Goal: Download file/media

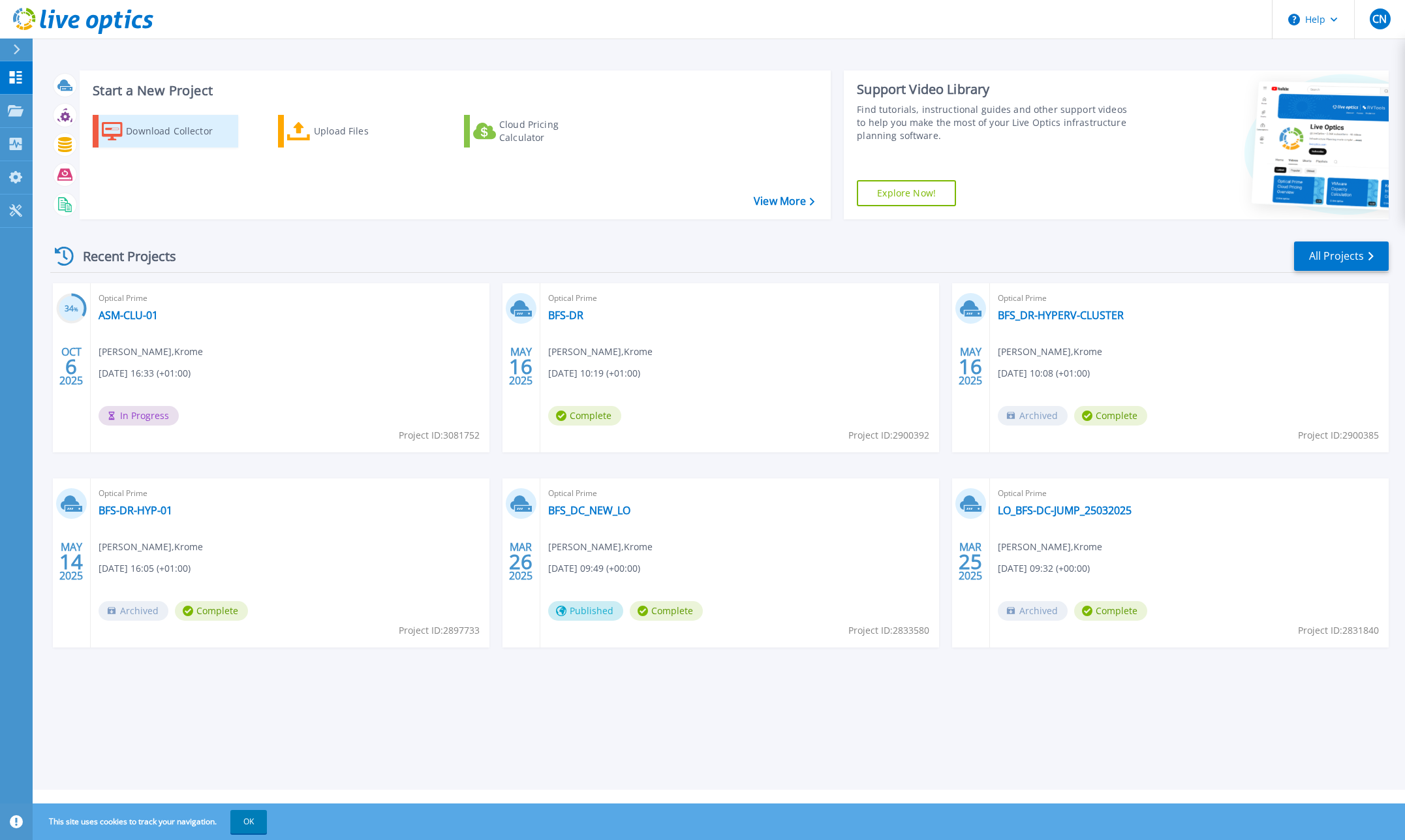
click at [140, 125] on div "Download Collector" at bounding box center [179, 130] width 105 height 26
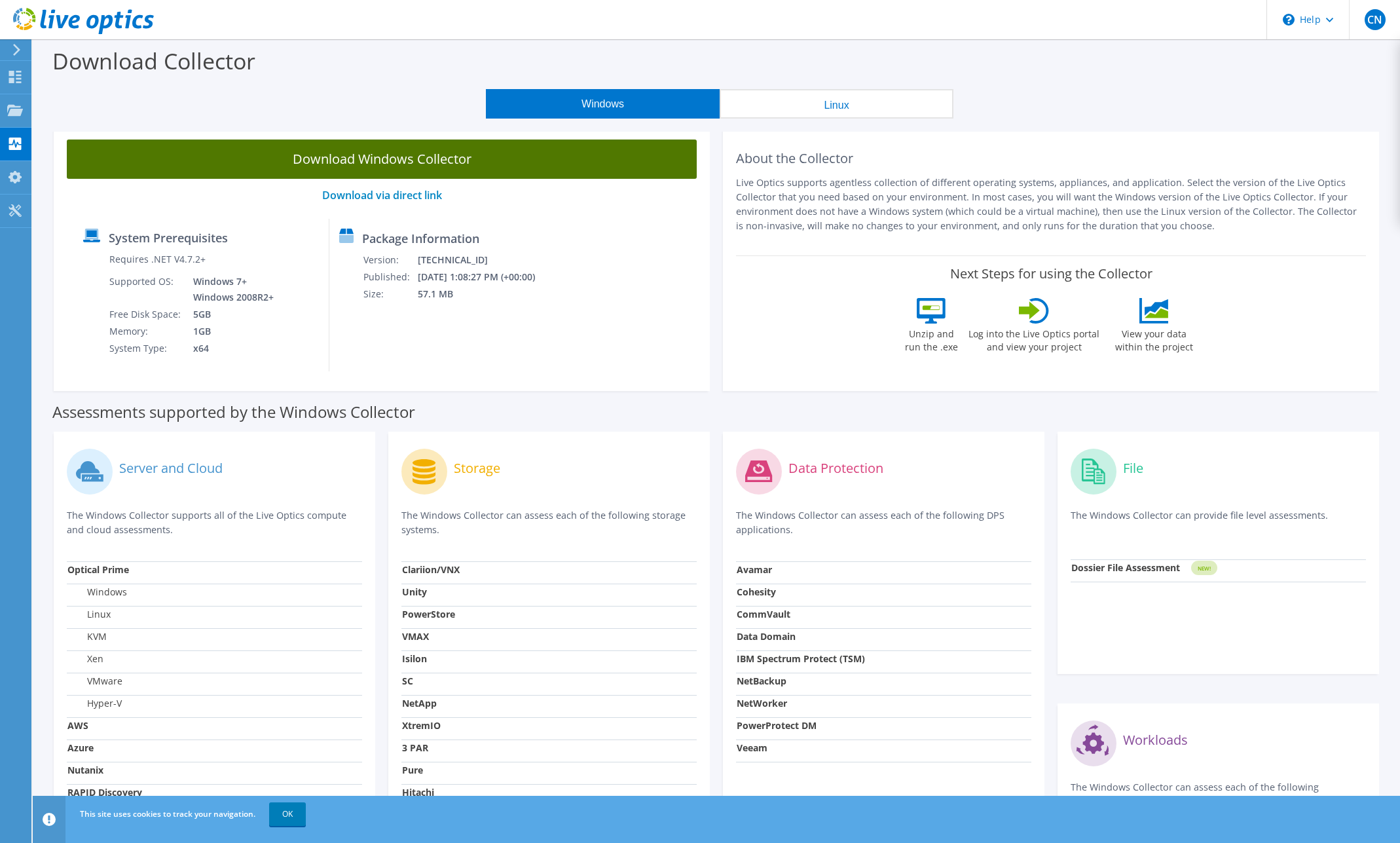
click at [396, 153] on link "Download Windows Collector" at bounding box center [381, 159] width 630 height 39
